Goal: Task Accomplishment & Management: Manage account settings

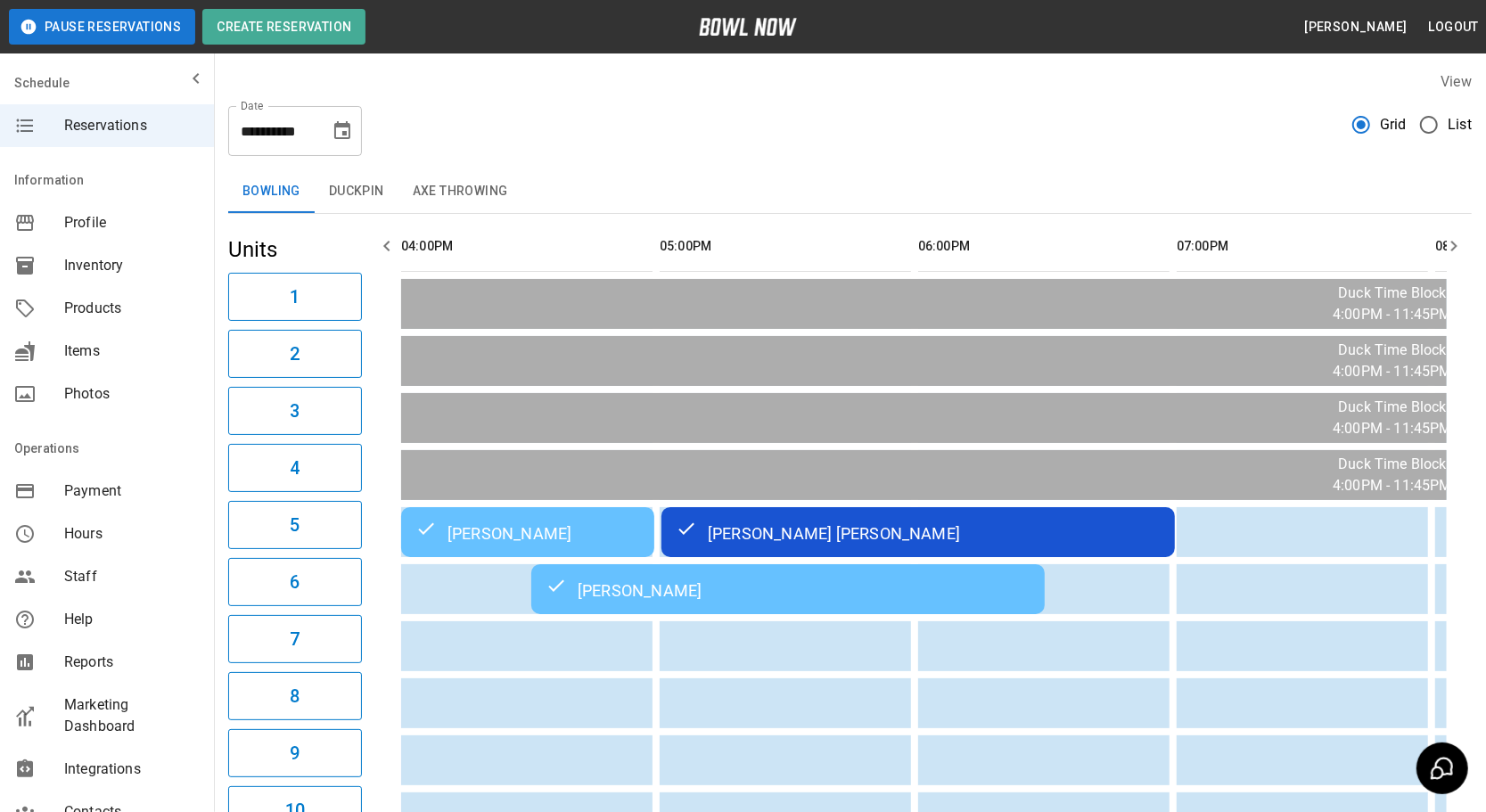
scroll to position [0, 1016]
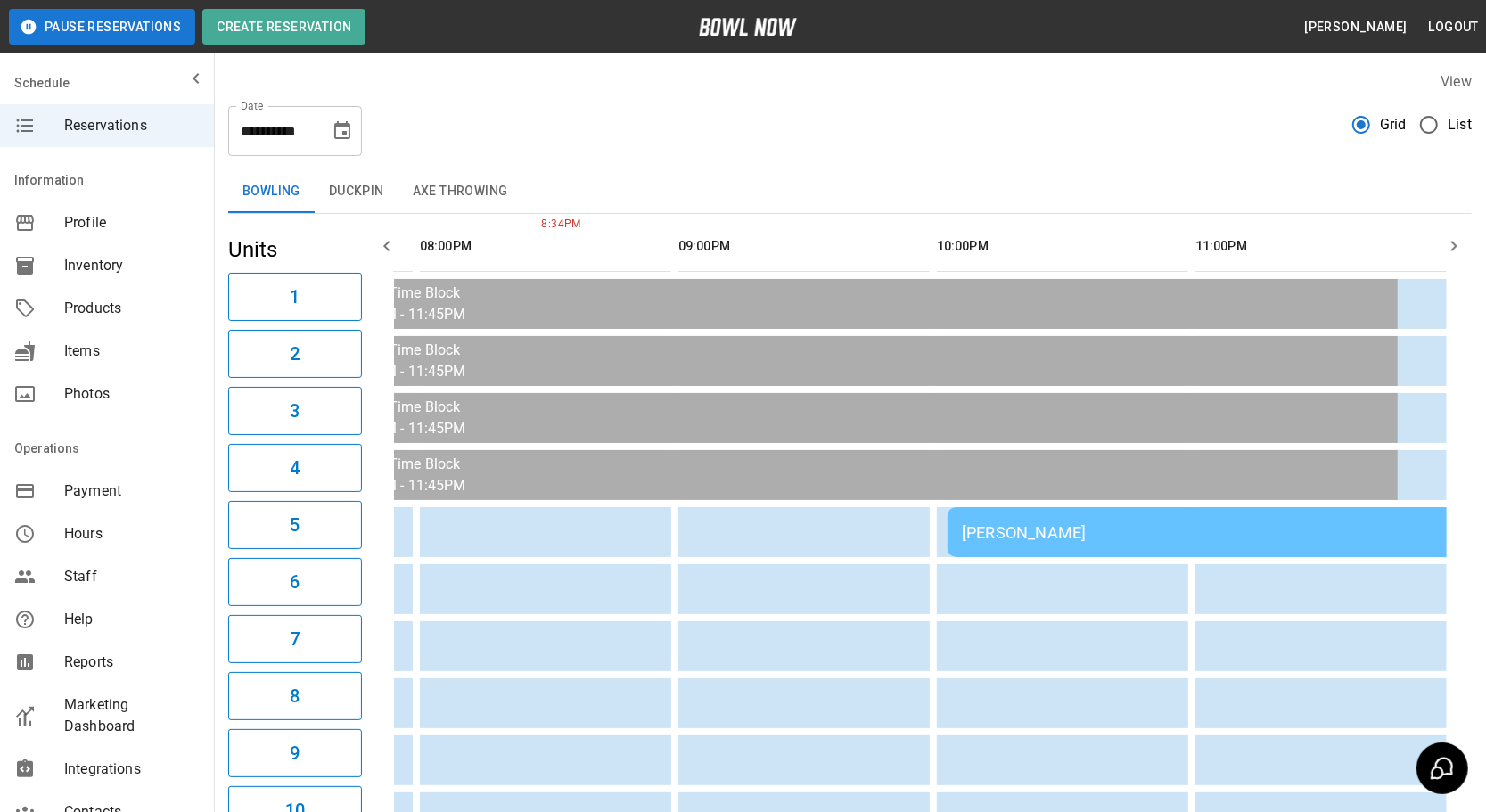
click at [1051, 532] on div "[PERSON_NAME]" at bounding box center [1204, 532] width 485 height 19
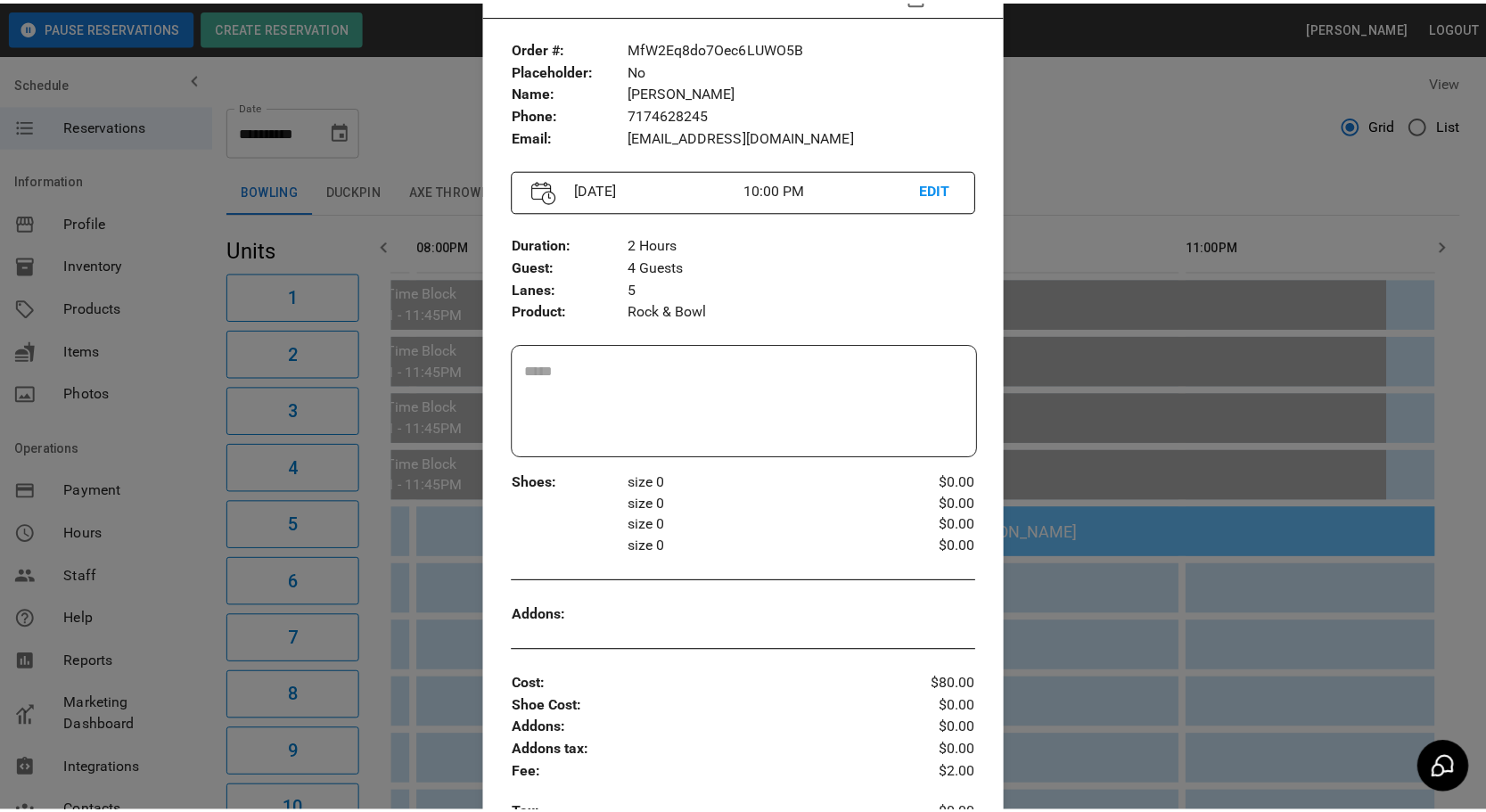
scroll to position [109, 0]
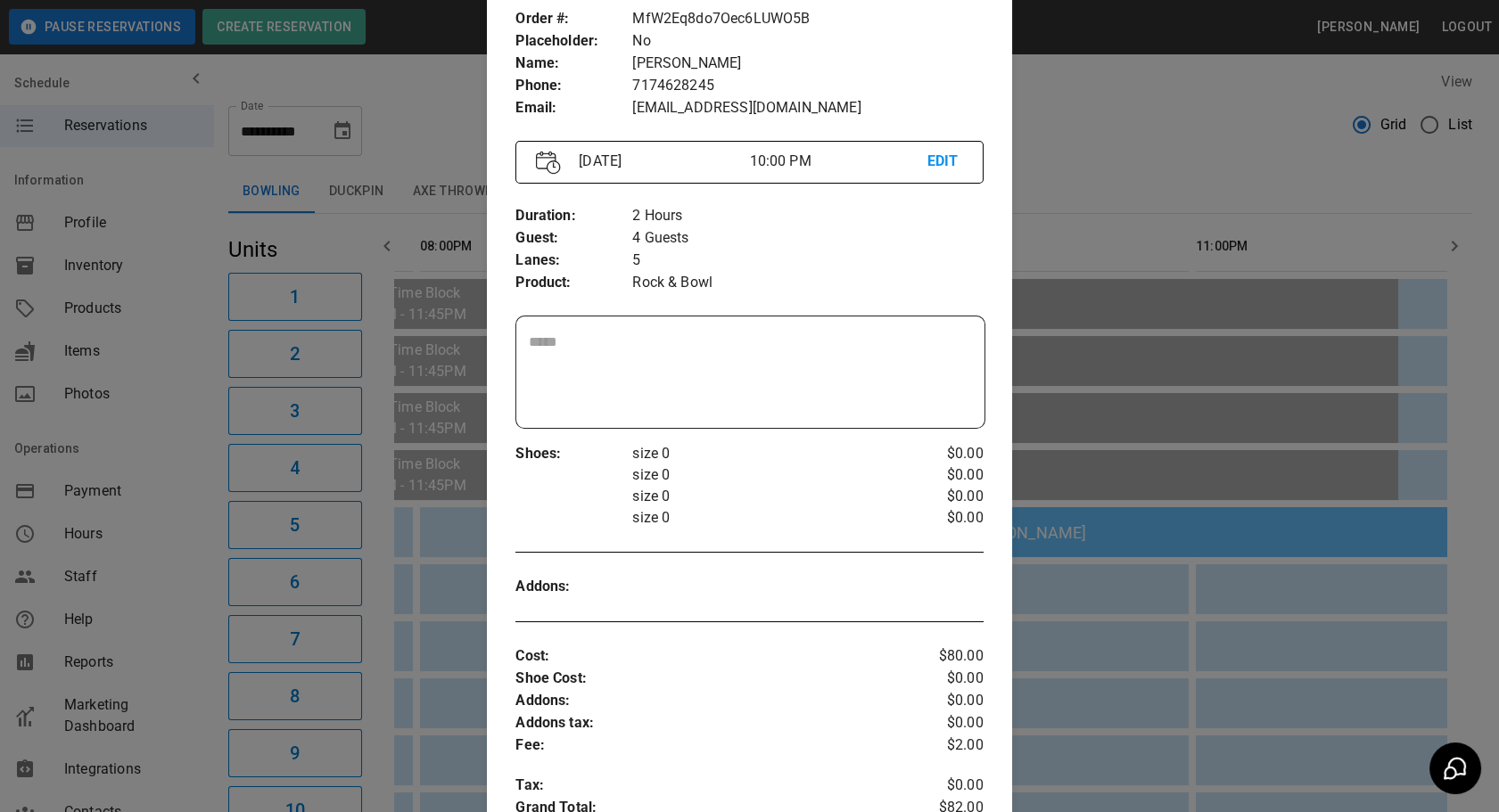
click at [1092, 663] on div at bounding box center [750, 406] width 1499 height 812
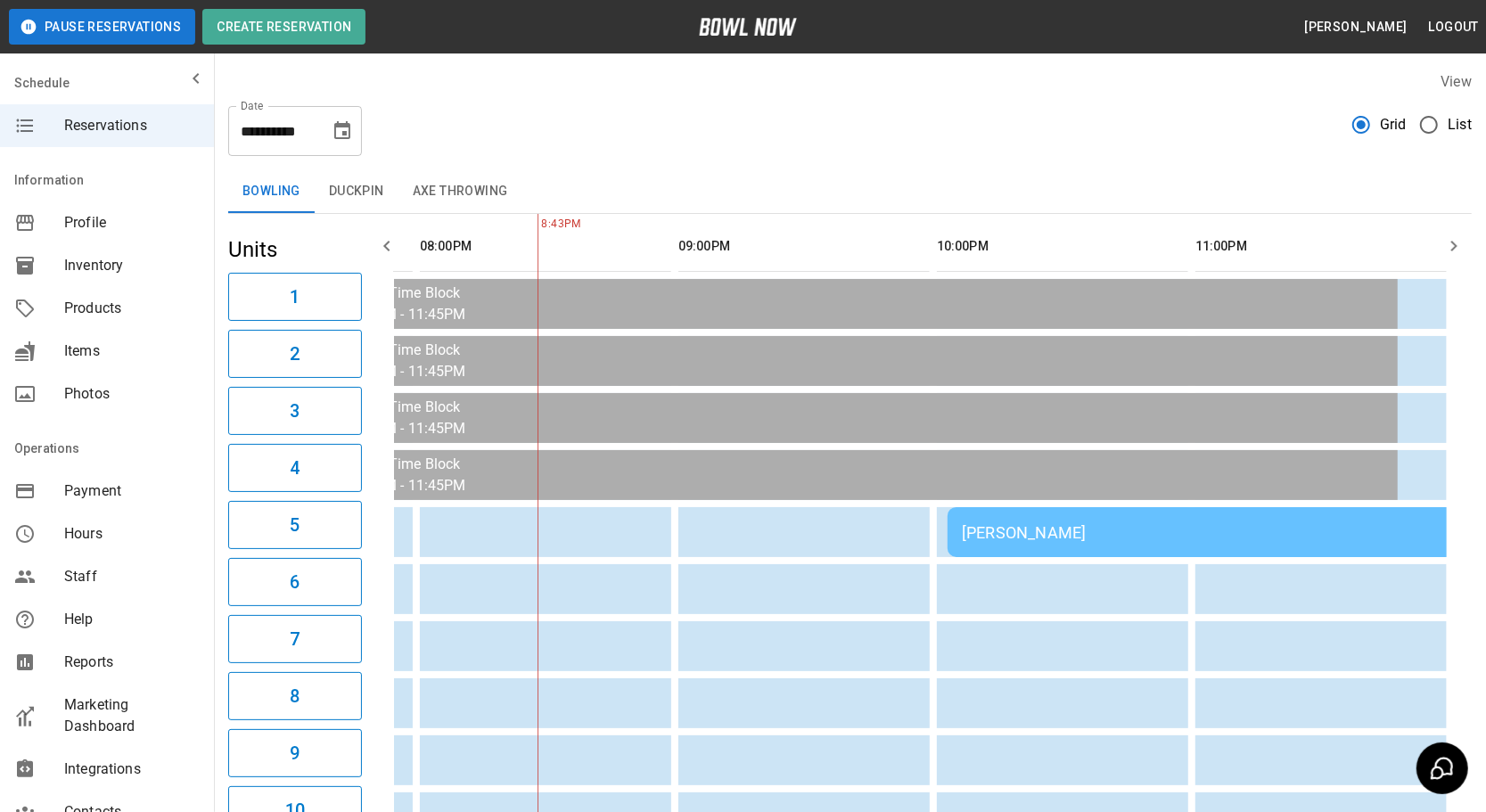
scroll to position [0, 1003]
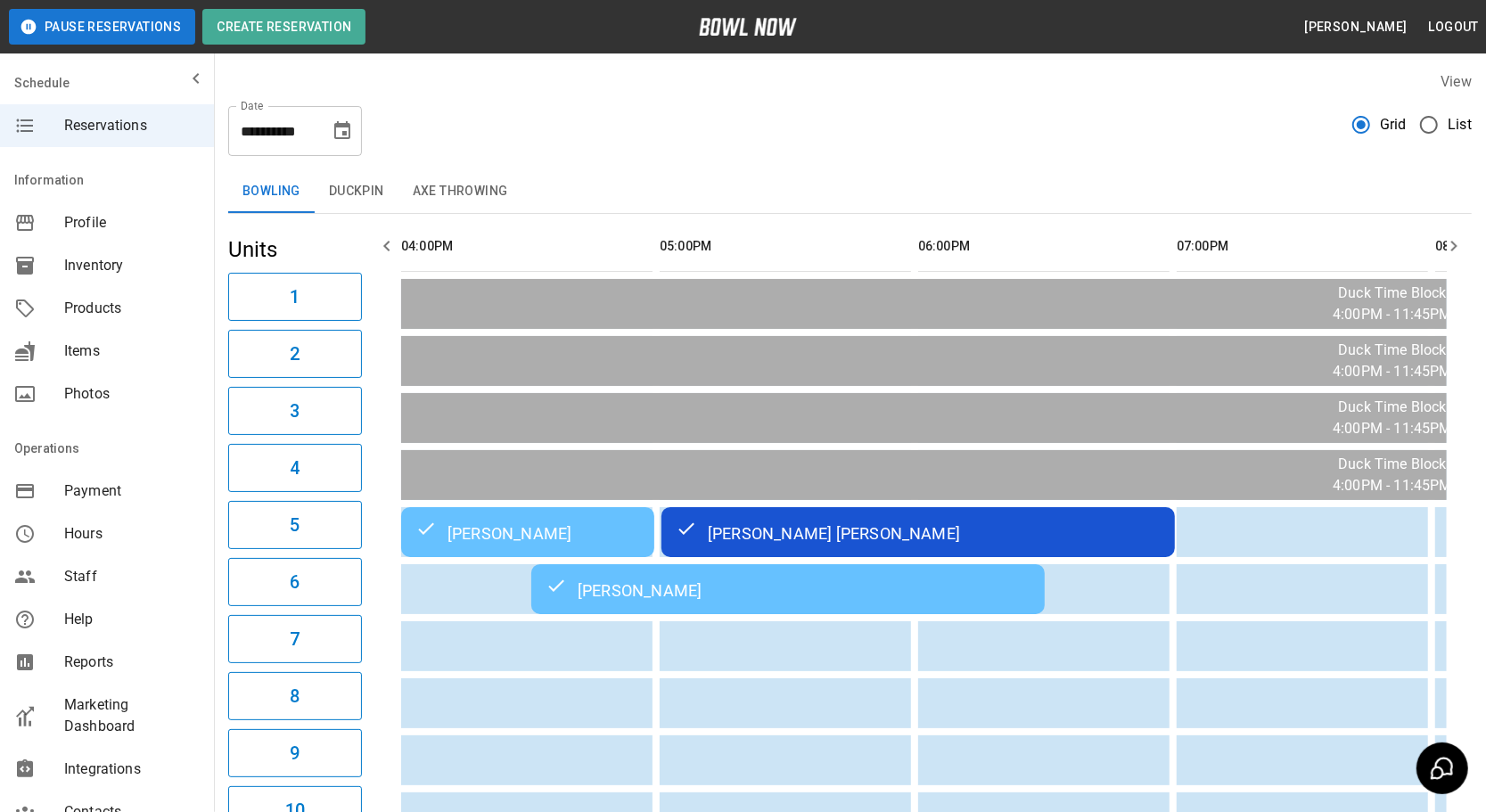
scroll to position [0, 1016]
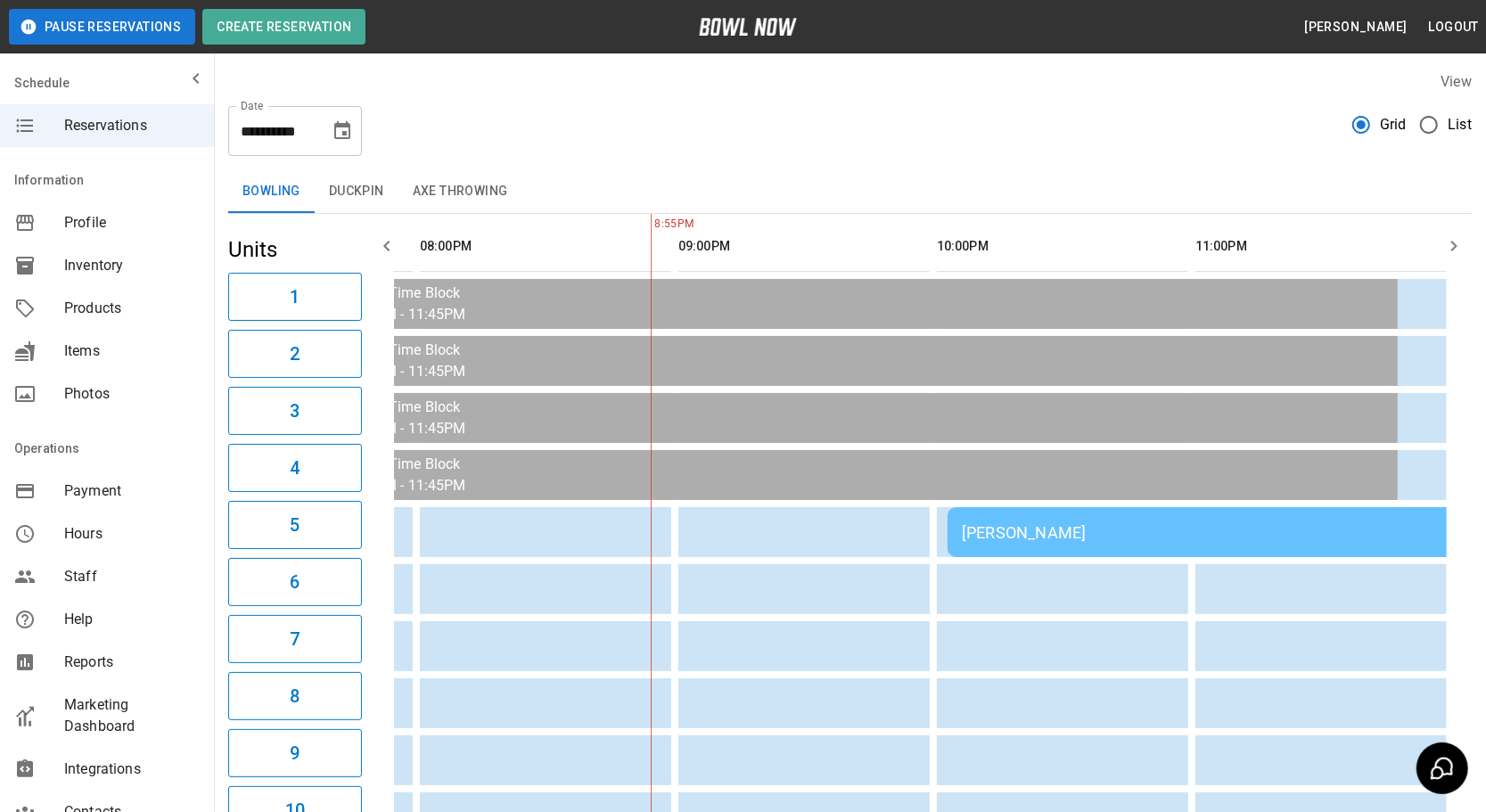
click at [587, 110] on div "**********" at bounding box center [850, 123] width 1243 height 64
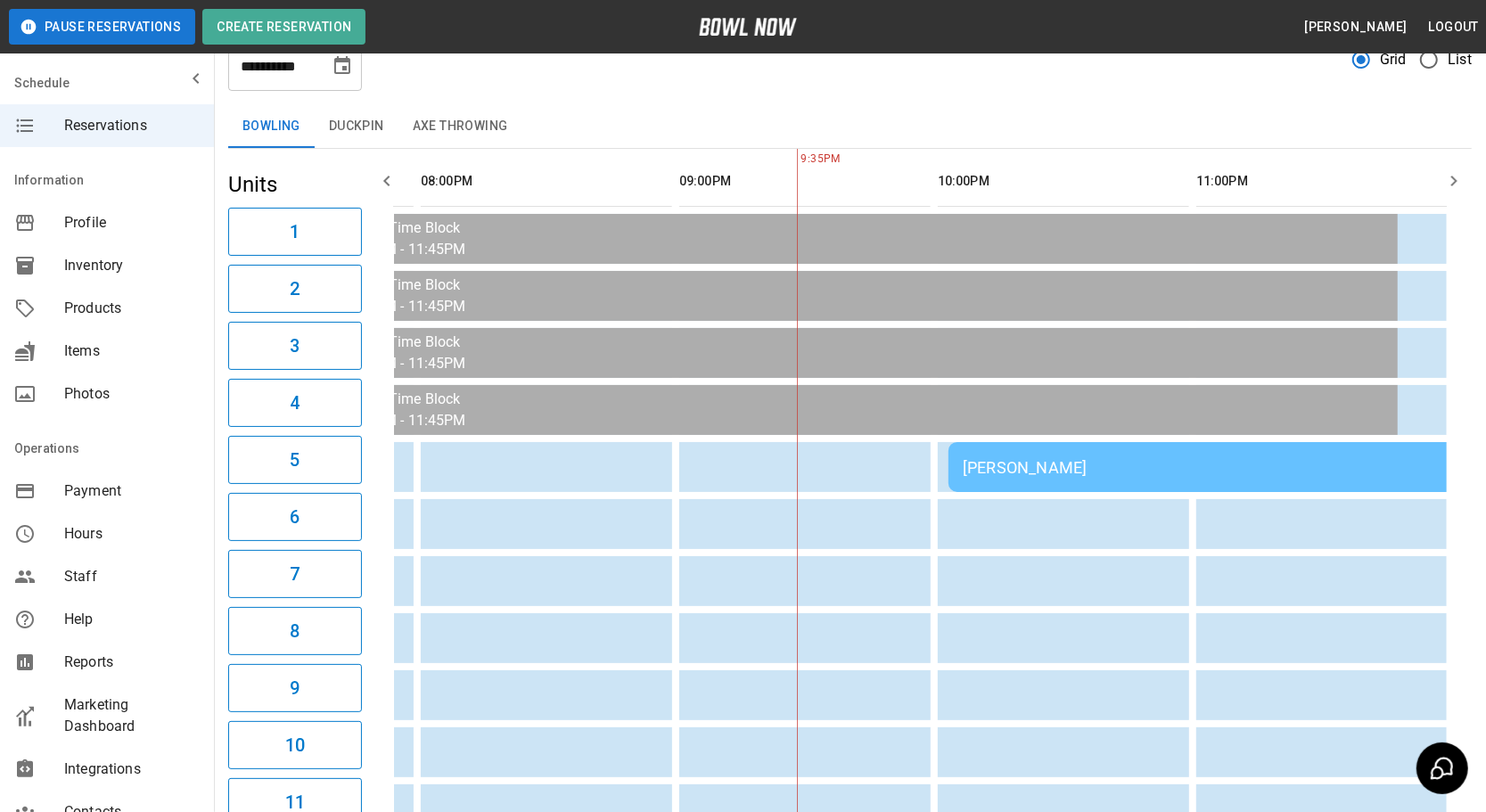
scroll to position [15, 0]
